Goal: Task Accomplishment & Management: Manage account settings

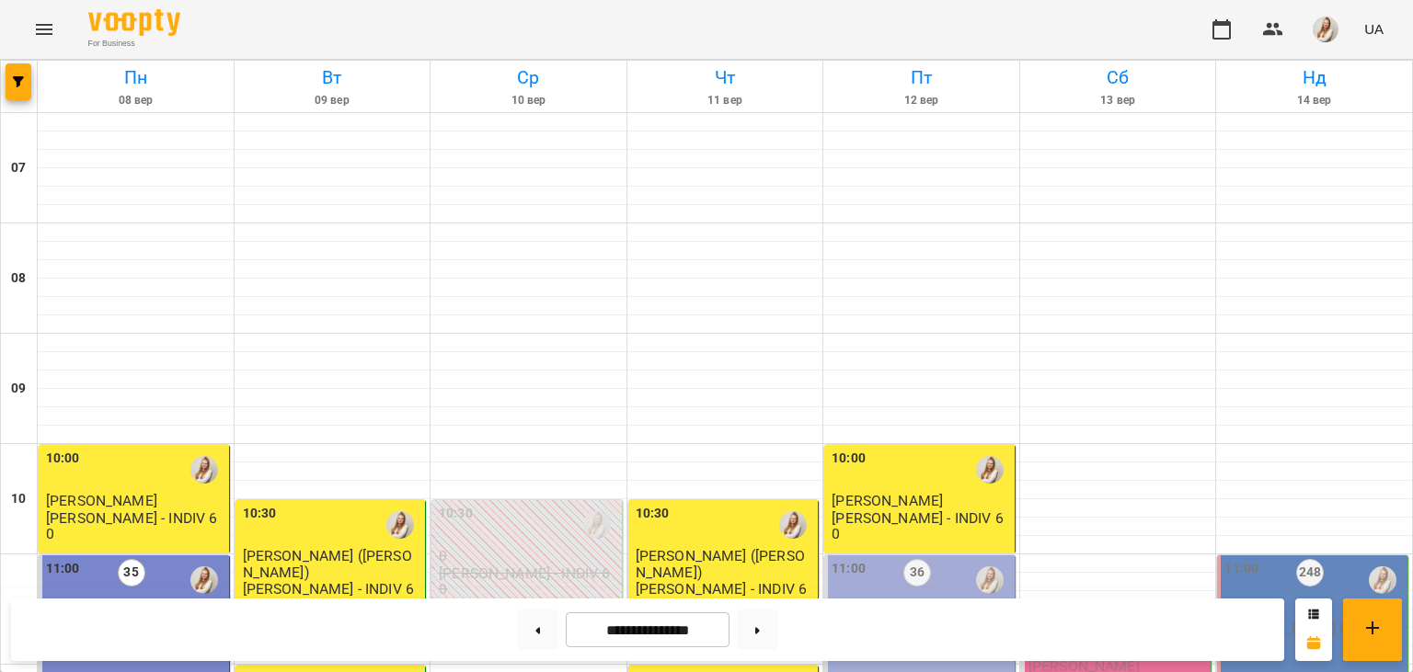
scroll to position [326, 0]
click at [894, 621] on p "[PERSON_NAME] В1 *ПН/ПТ 11:00*" at bounding box center [920, 637] width 179 height 32
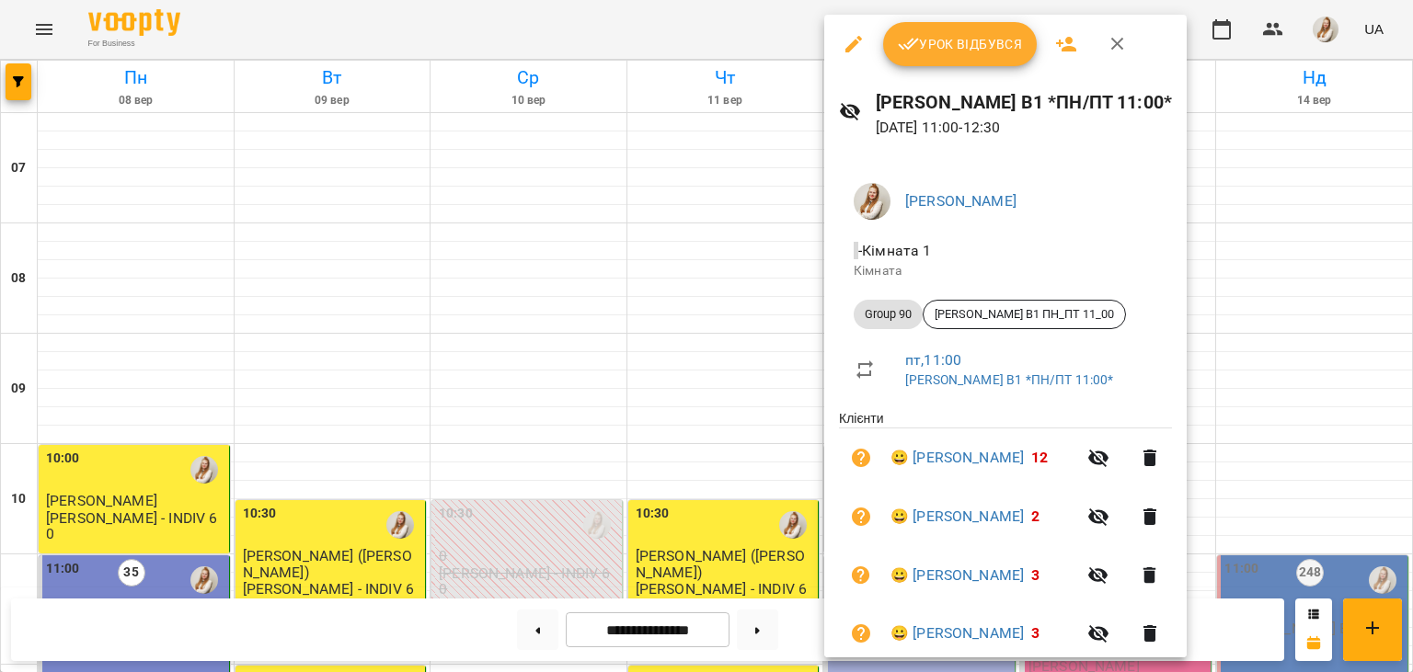
click at [1028, 39] on button "Урок відбувся" at bounding box center [960, 44] width 155 height 44
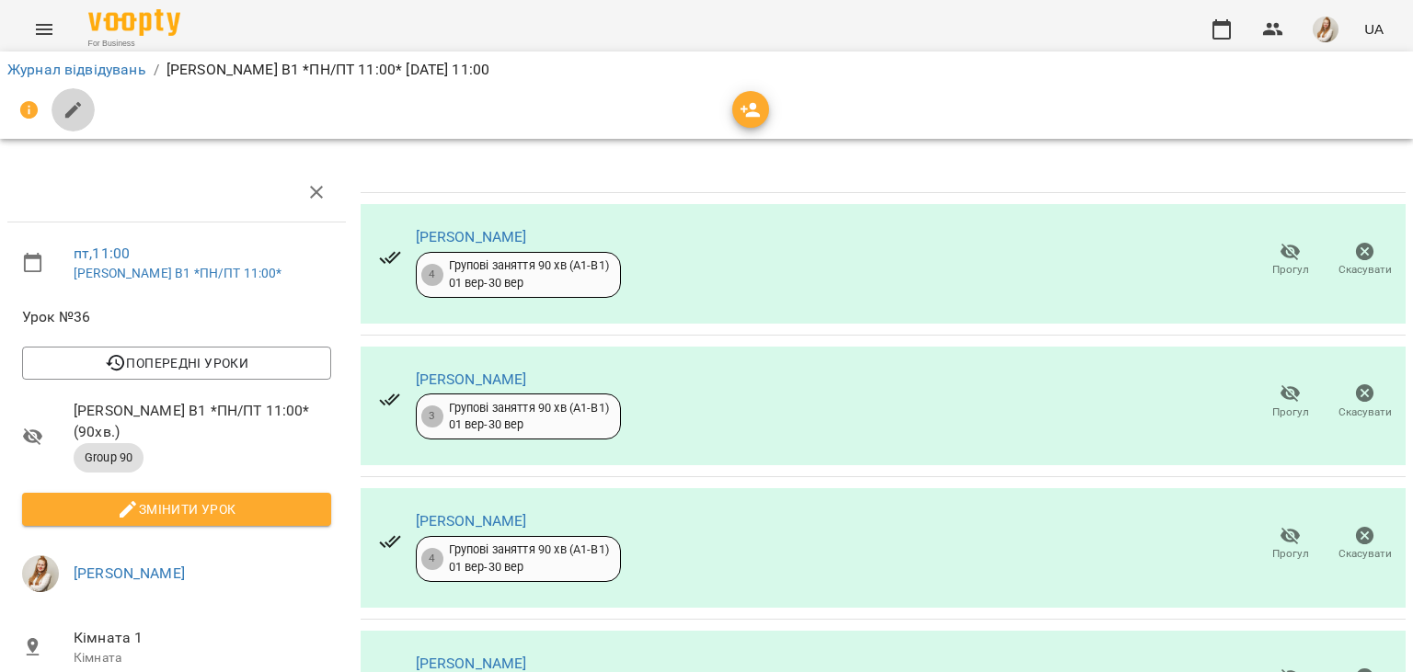
click at [75, 106] on icon "button" at bounding box center [73, 110] width 17 height 17
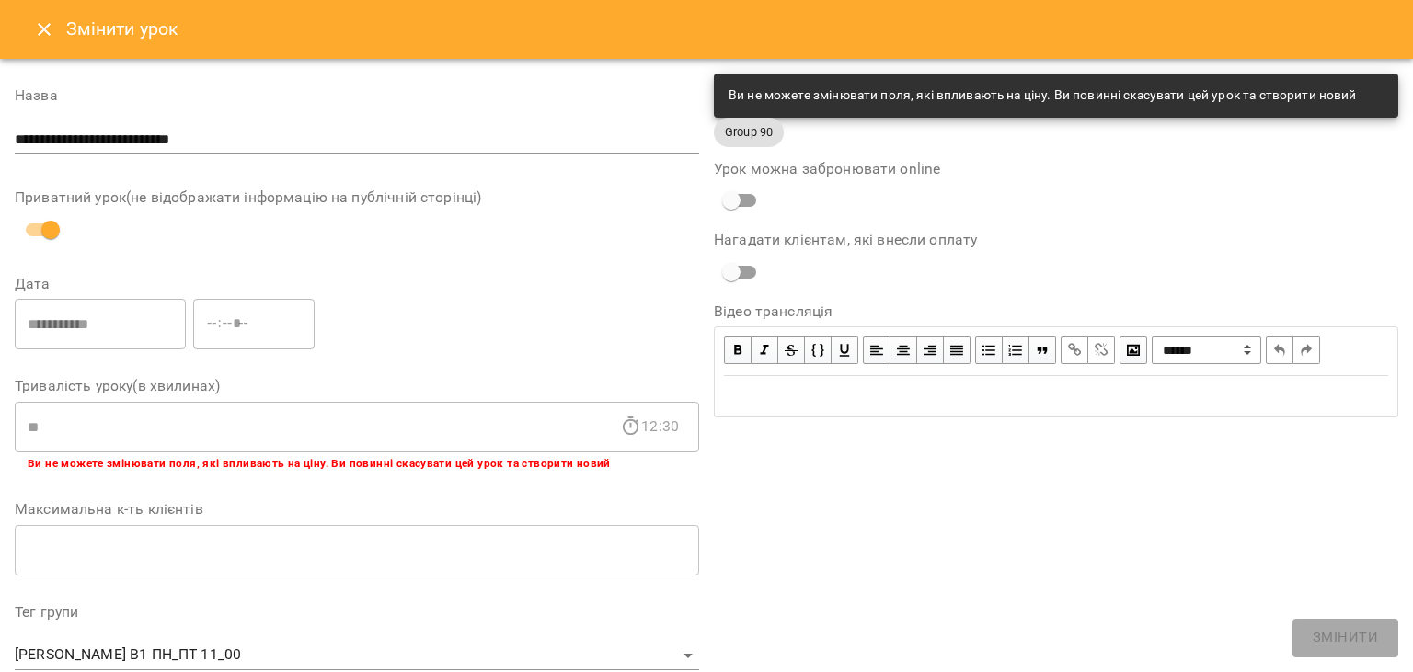
click at [857, 457] on div "**********" at bounding box center [1055, 623] width 699 height 1114
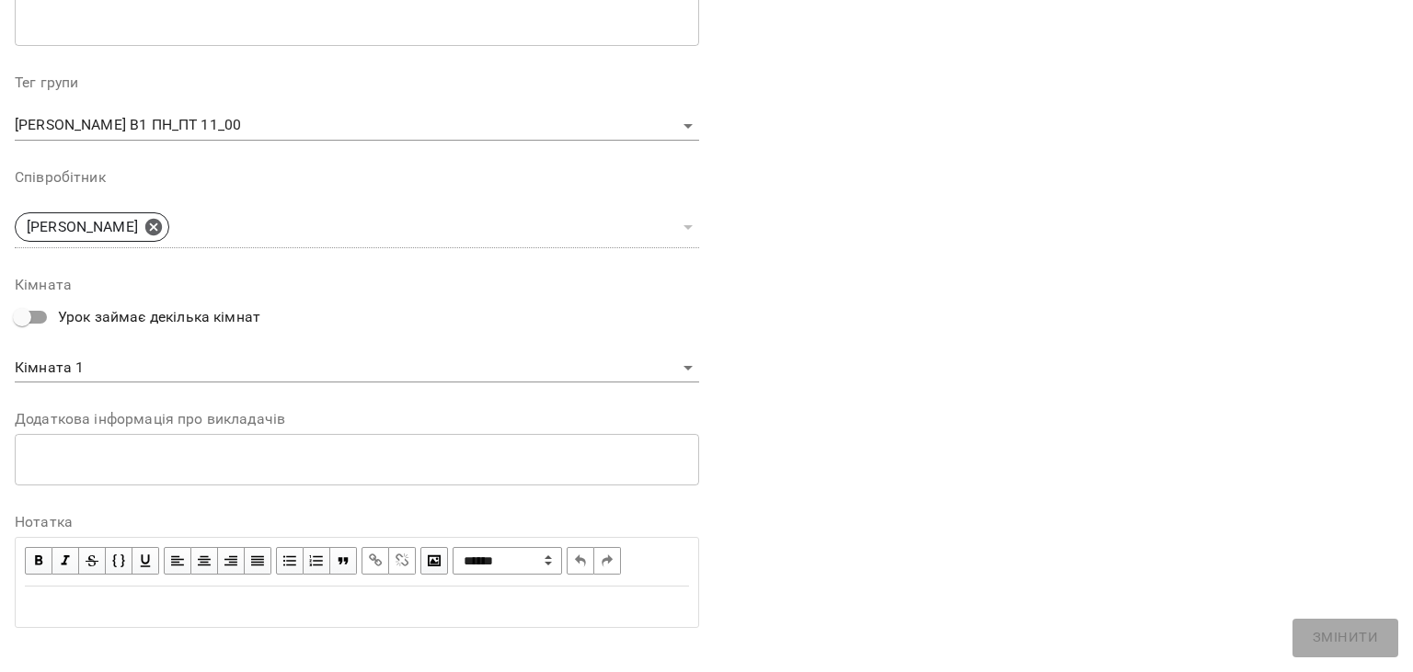
scroll to position [550, 0]
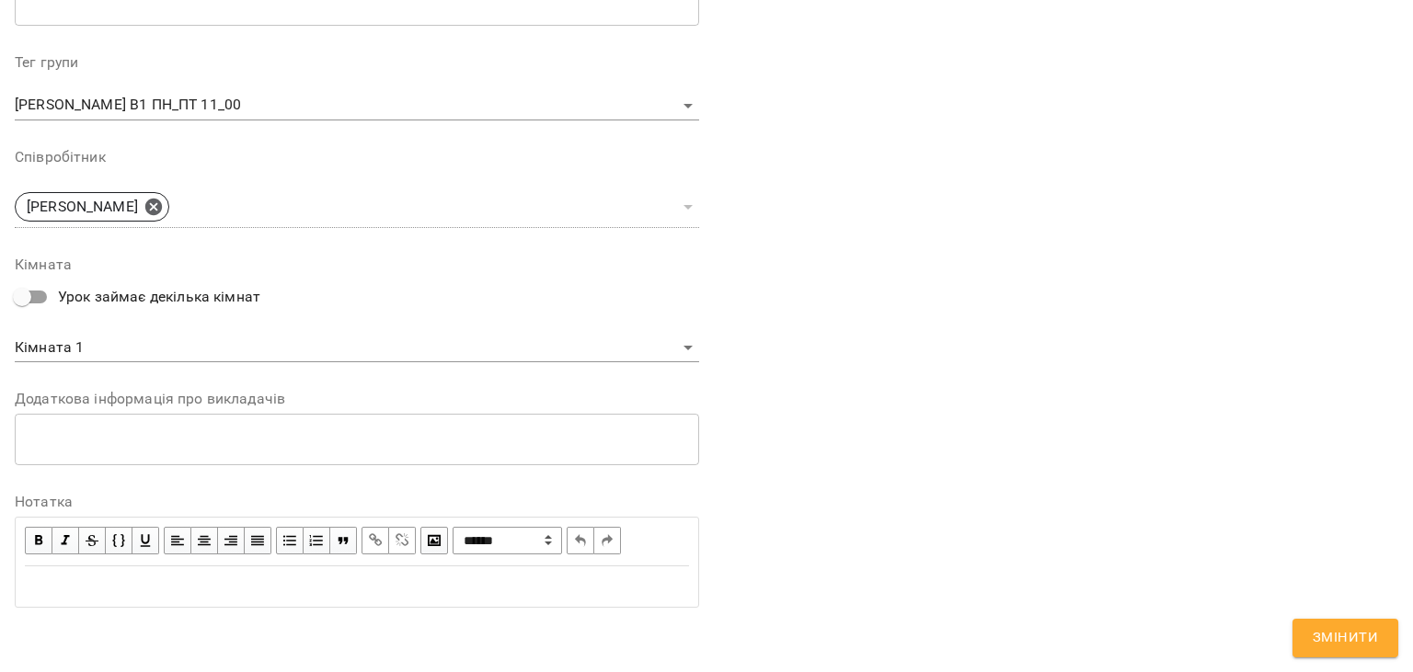
click at [120, 590] on div "Edit text" at bounding box center [357, 587] width 664 height 22
click at [109, 590] on div "***" at bounding box center [357, 587] width 664 height 22
click at [1353, 639] on span "Змінити" at bounding box center [1344, 638] width 65 height 24
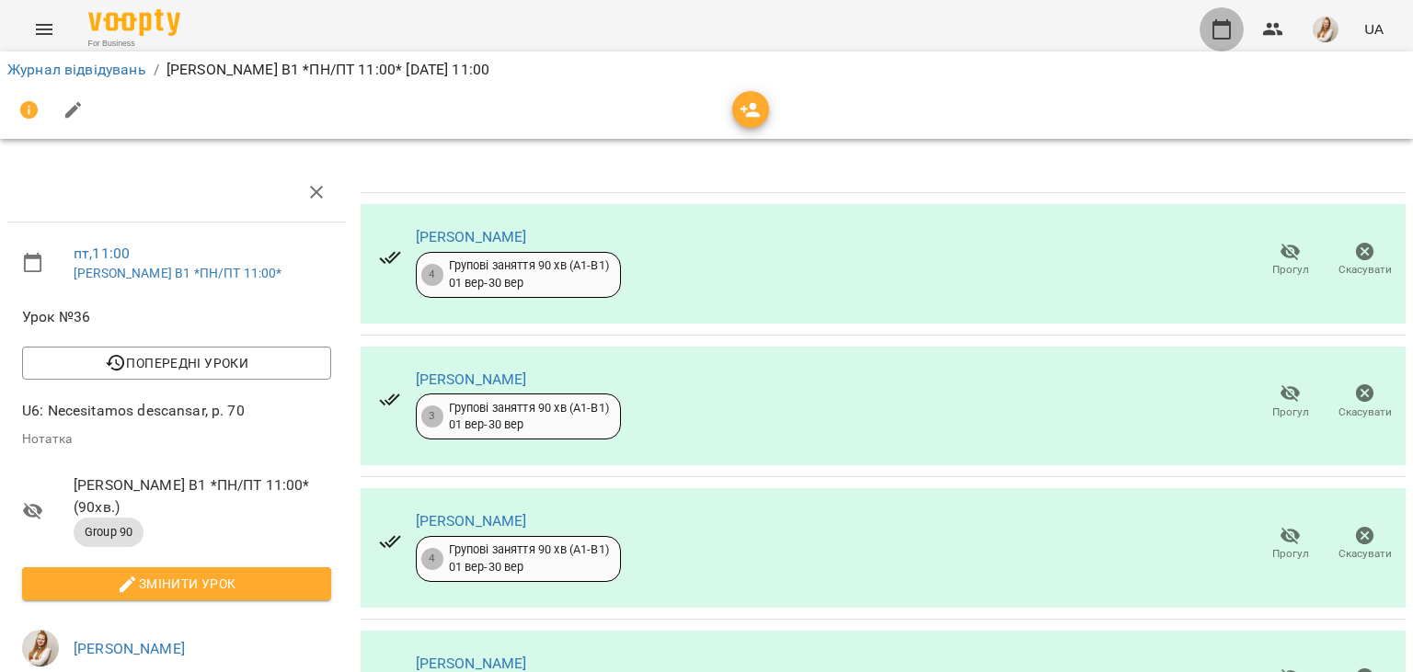
click at [1215, 25] on icon "button" at bounding box center [1221, 29] width 18 height 20
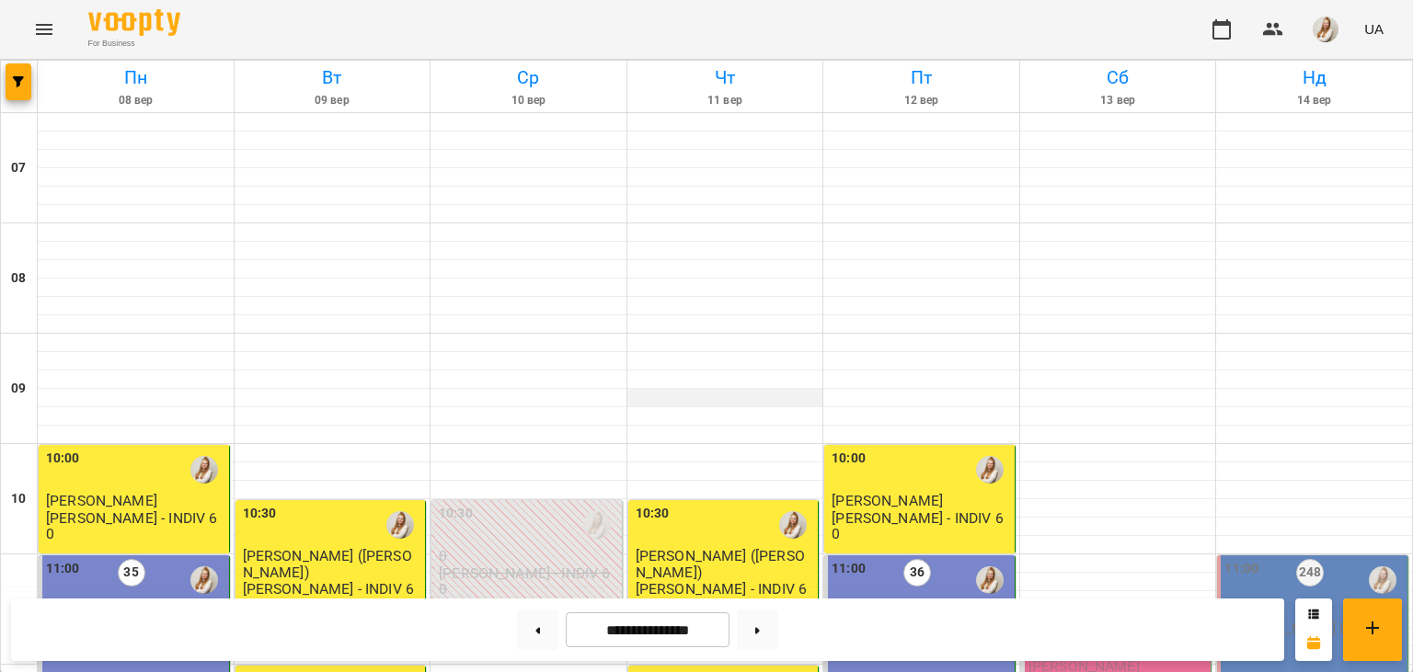
scroll to position [550, 0]
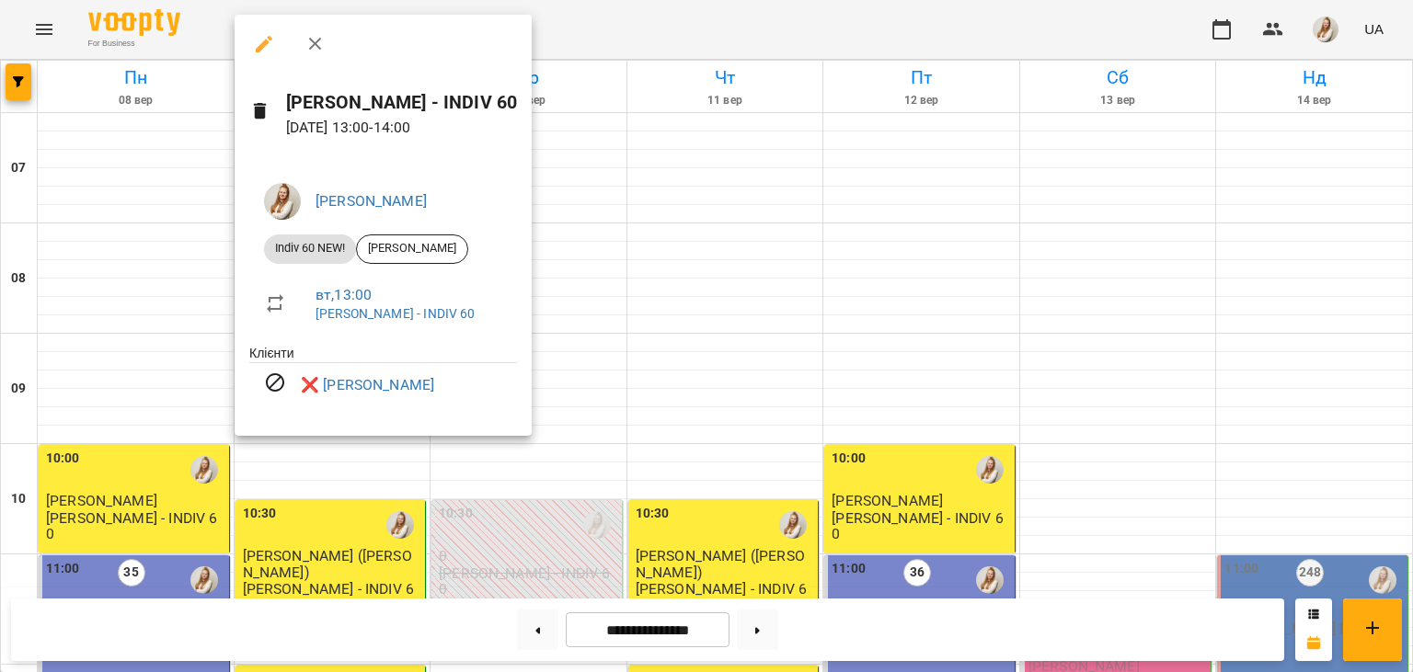
click at [725, 2] on div at bounding box center [706, 336] width 1413 height 672
